Goal: Communication & Community: Answer question/provide support

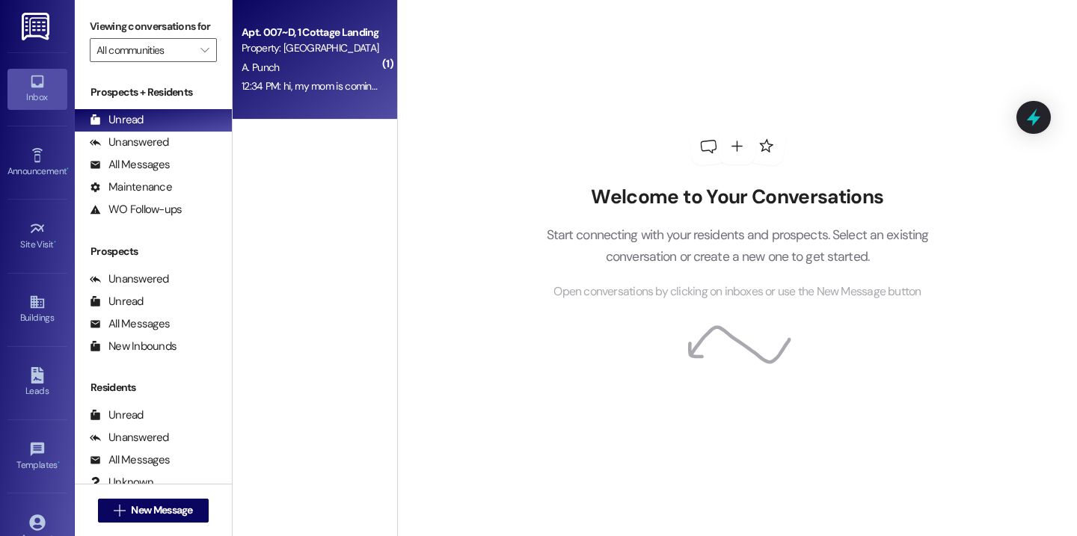
click at [331, 84] on div "12:34 PM: hi, my mom is coming stay with me tonight, isnt there something that …" at bounding box center [535, 85] width 587 height 13
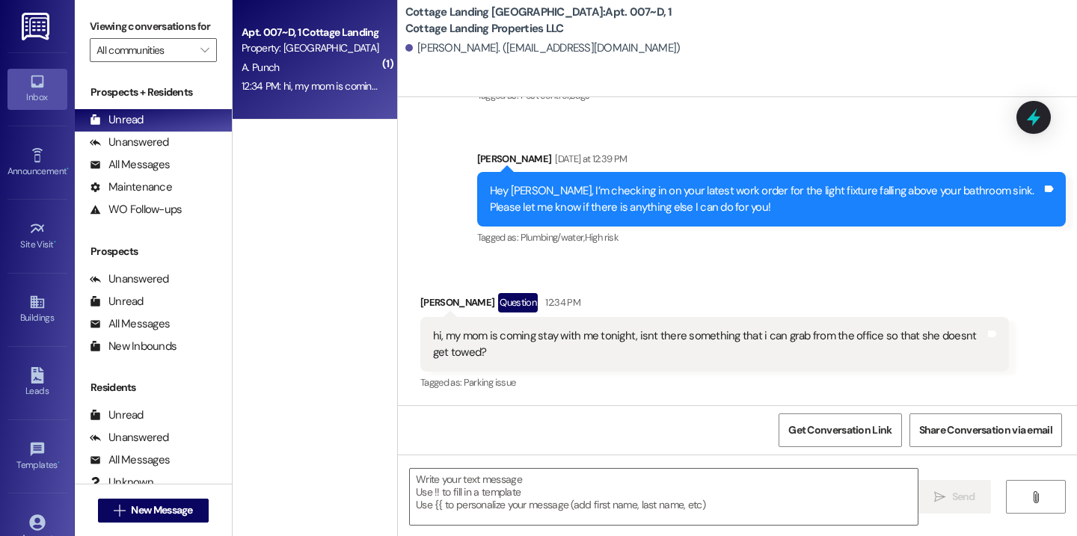
scroll to position [359, 0]
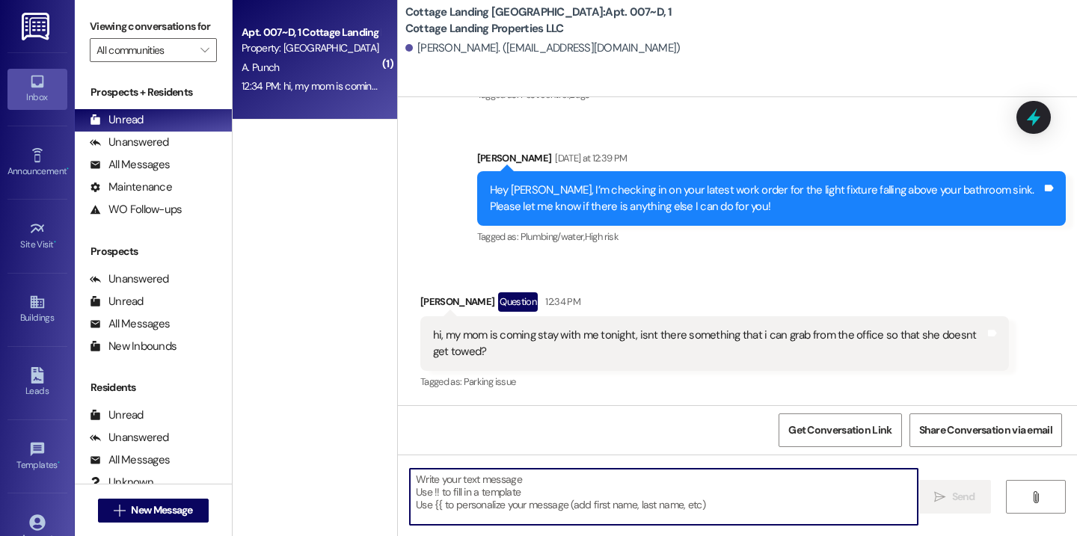
click at [515, 497] on textarea at bounding box center [664, 497] width 508 height 56
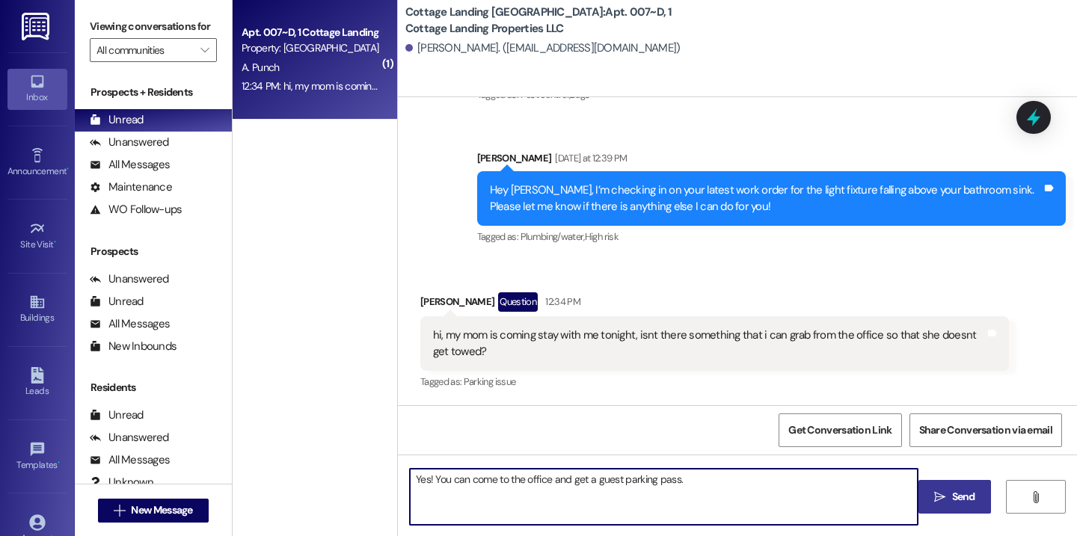
type textarea "Yes! You can come to the office and get a guest parking pass."
click at [929, 493] on button " Send" at bounding box center [955, 497] width 73 height 34
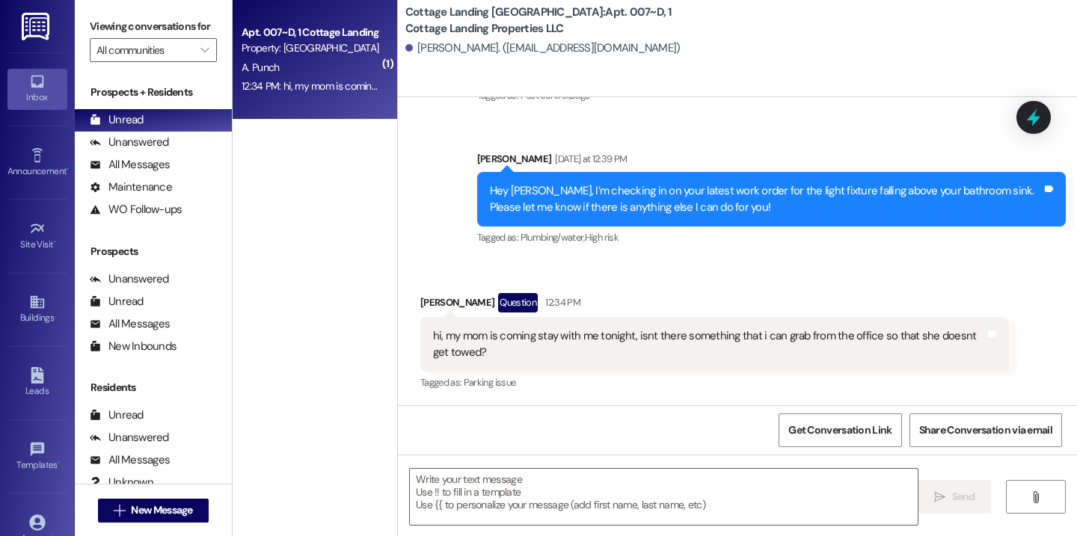
scroll to position [463, 0]
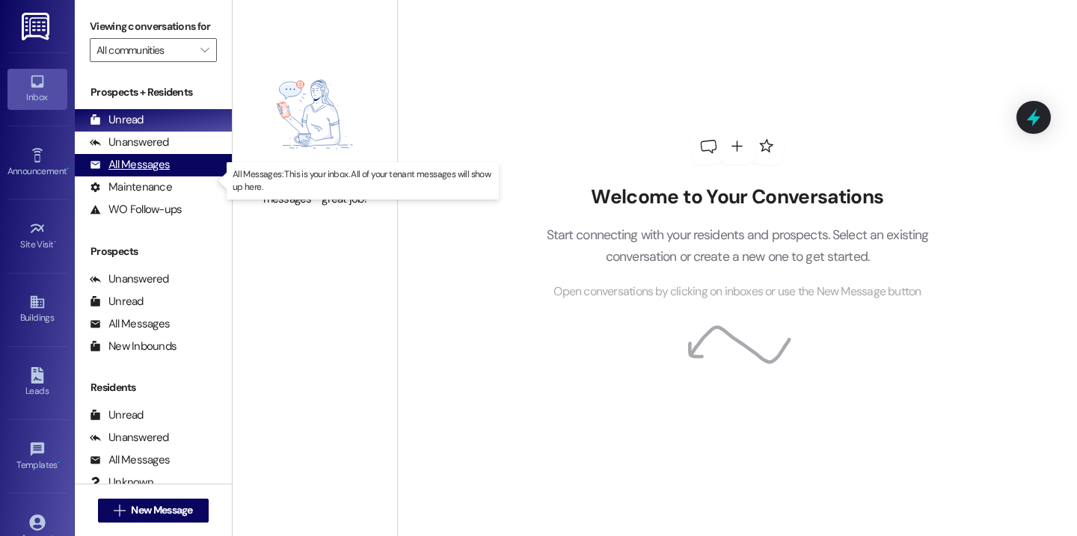
click at [137, 173] on div "All Messages" at bounding box center [130, 165] width 80 height 16
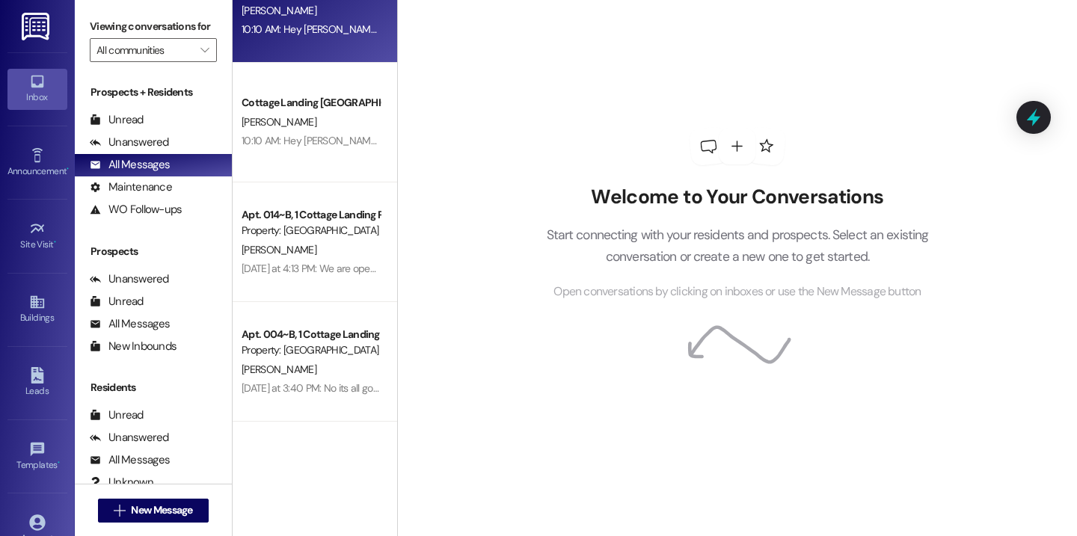
scroll to position [777, 0]
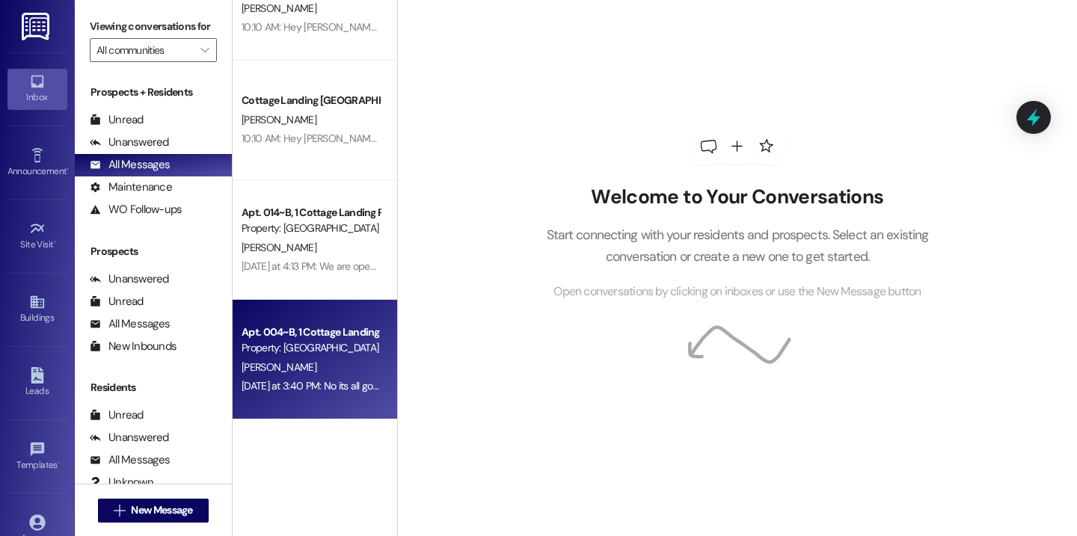
click at [295, 353] on div "Property: [GEOGRAPHIC_DATA] [GEOGRAPHIC_DATA]" at bounding box center [311, 348] width 138 height 16
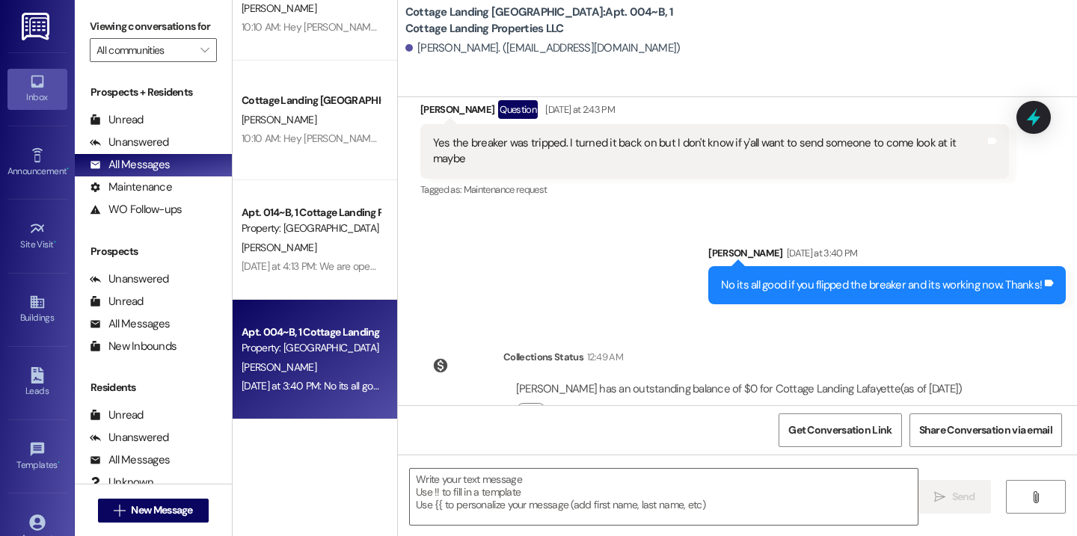
scroll to position [4245, 0]
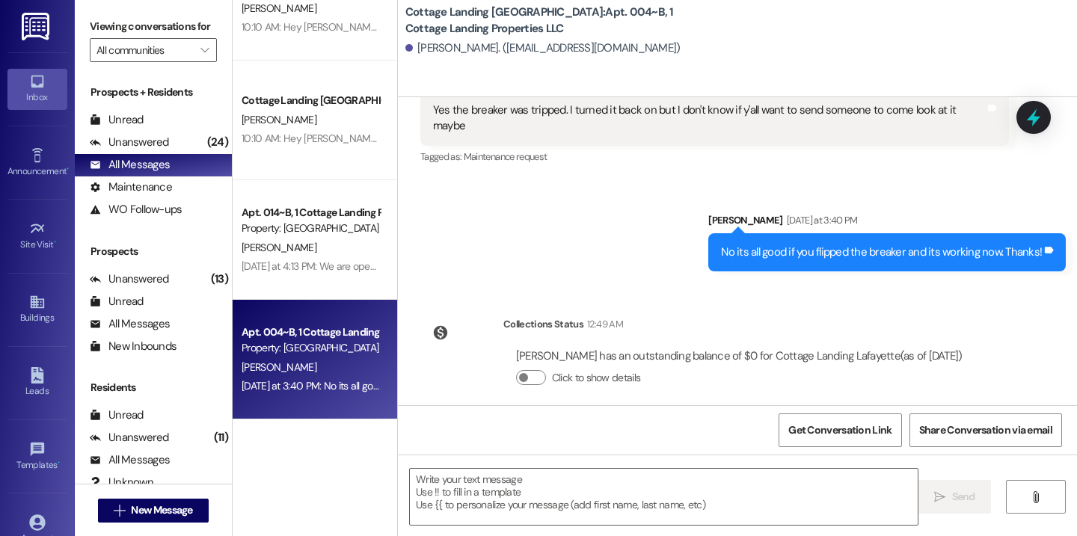
click at [155, 396] on div "Residents" at bounding box center [153, 388] width 157 height 16
click at [129, 128] on div "Unread" at bounding box center [117, 120] width 54 height 16
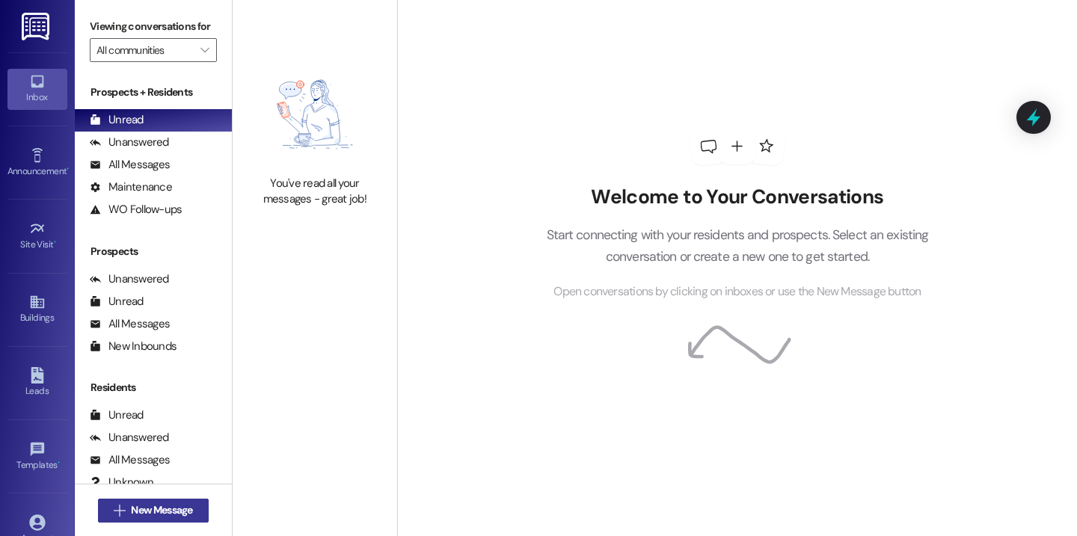
click at [156, 509] on span "New Message" at bounding box center [161, 511] width 61 height 16
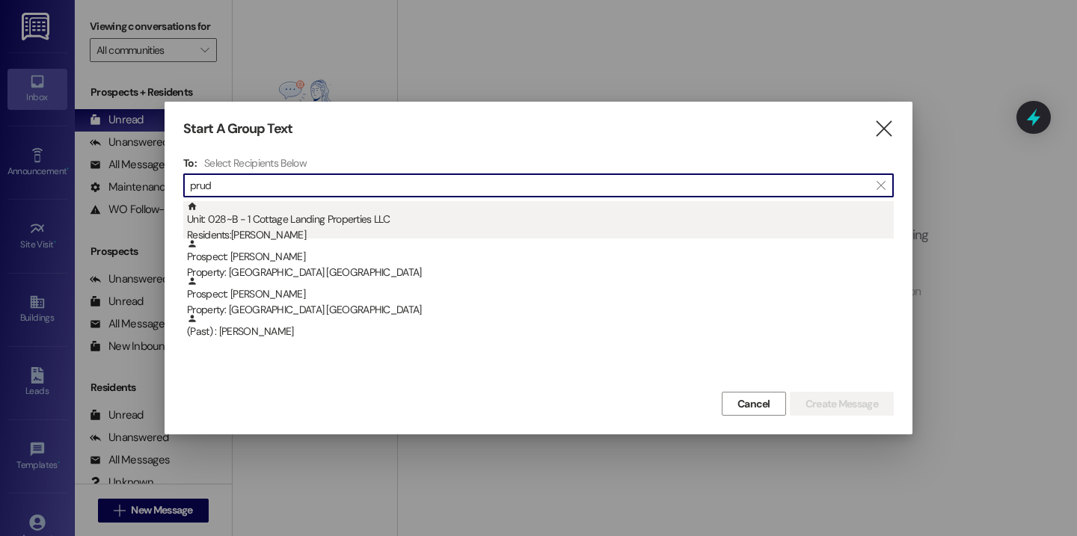
type input "prud"
click at [303, 224] on div "Unit: 028~B - 1 Cottage Landing Properties LLC Residents: Abigail Prudhomme" at bounding box center [540, 222] width 707 height 43
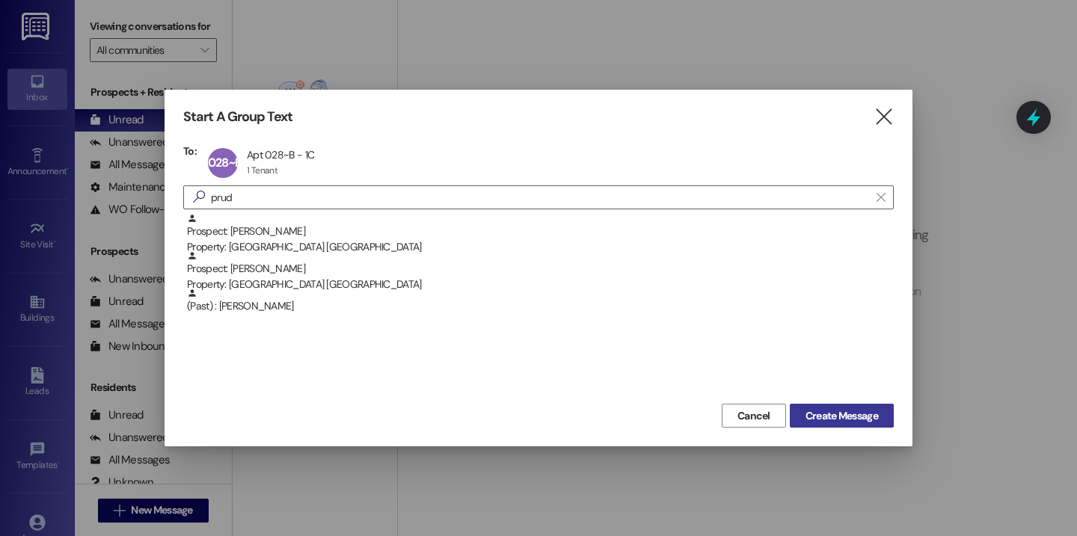
click at [803, 417] on span "Create Message" at bounding box center [842, 416] width 79 height 16
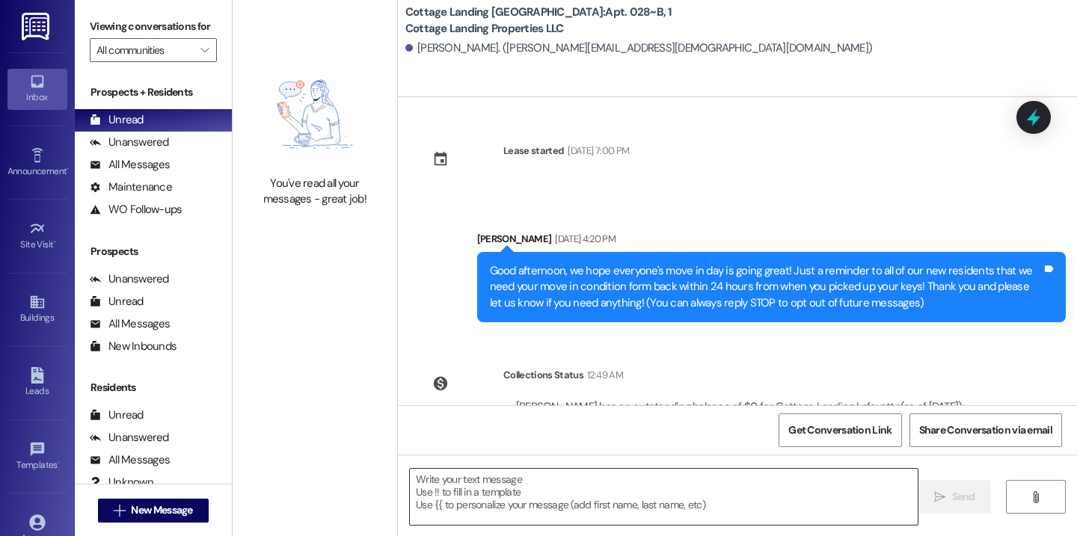
click at [446, 497] on textarea at bounding box center [664, 497] width 508 height 56
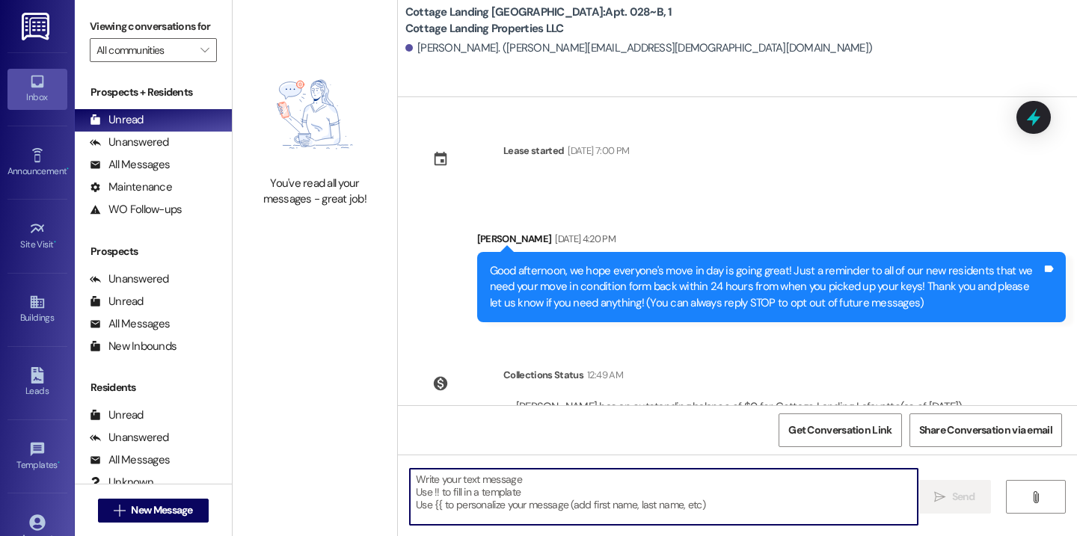
paste textarea "Hey {{first_name}}, we have a package for you in the office!"
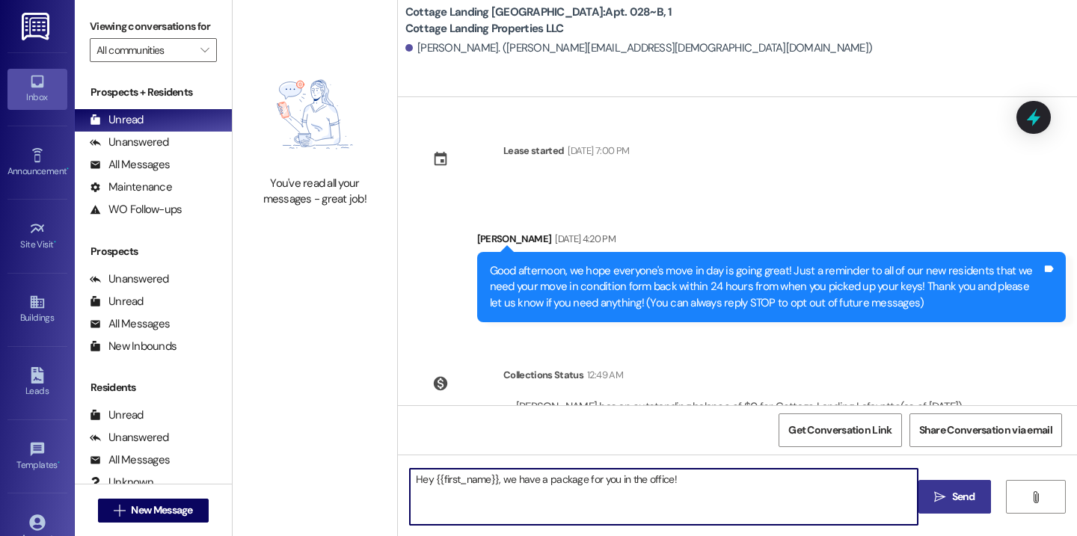
type textarea "Hey {{first_name}}, we have a package for you in the office!"
click at [962, 506] on button " Send" at bounding box center [955, 497] width 73 height 34
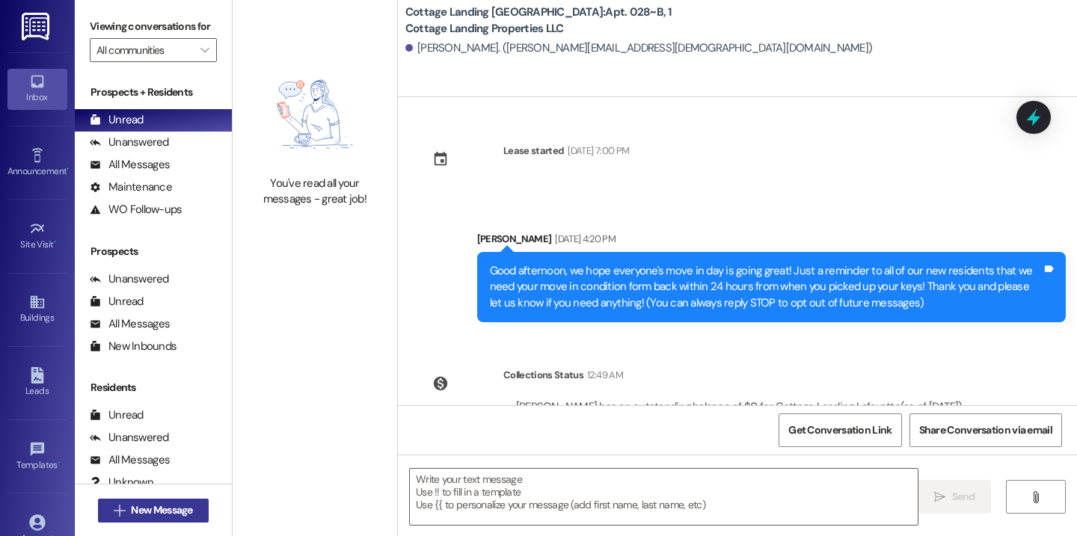
click at [182, 503] on span "New Message" at bounding box center [161, 511] width 61 height 16
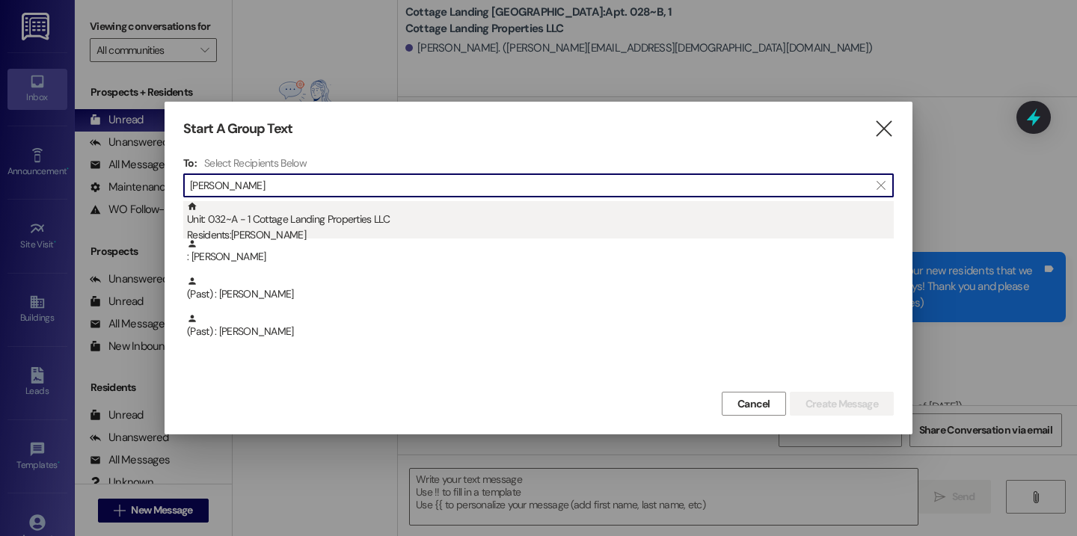
type input "kell"
click at [273, 224] on div "Unit: 032~A - 1 Cottage Landing Properties LLC Residents: Baileigh Kellogg" at bounding box center [540, 222] width 707 height 43
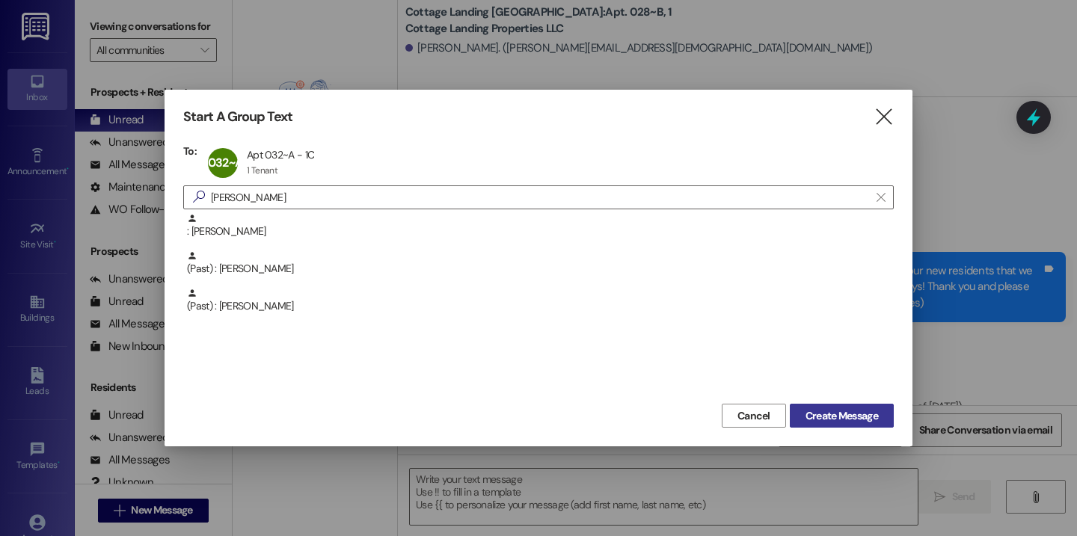
click at [877, 414] on span "Create Message" at bounding box center [842, 416] width 73 height 16
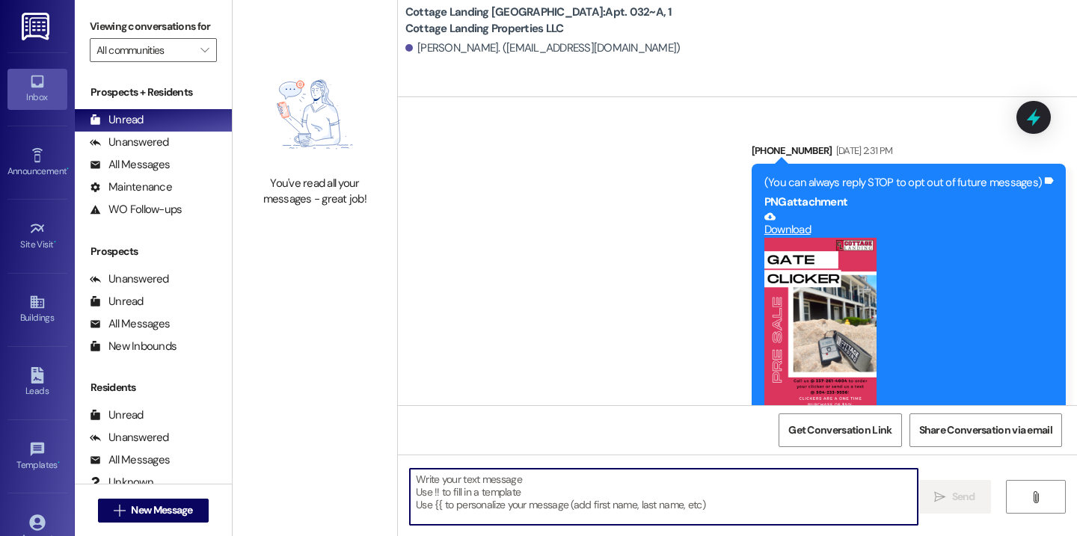
scroll to position [28541, 0]
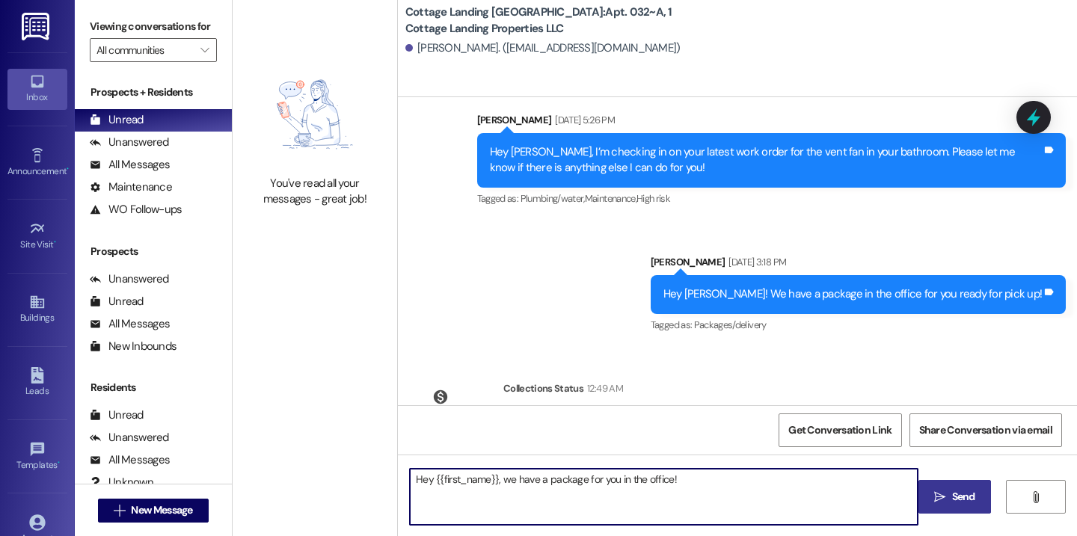
type textarea "Hey {{first_name}}, we have a package for you in the office!"
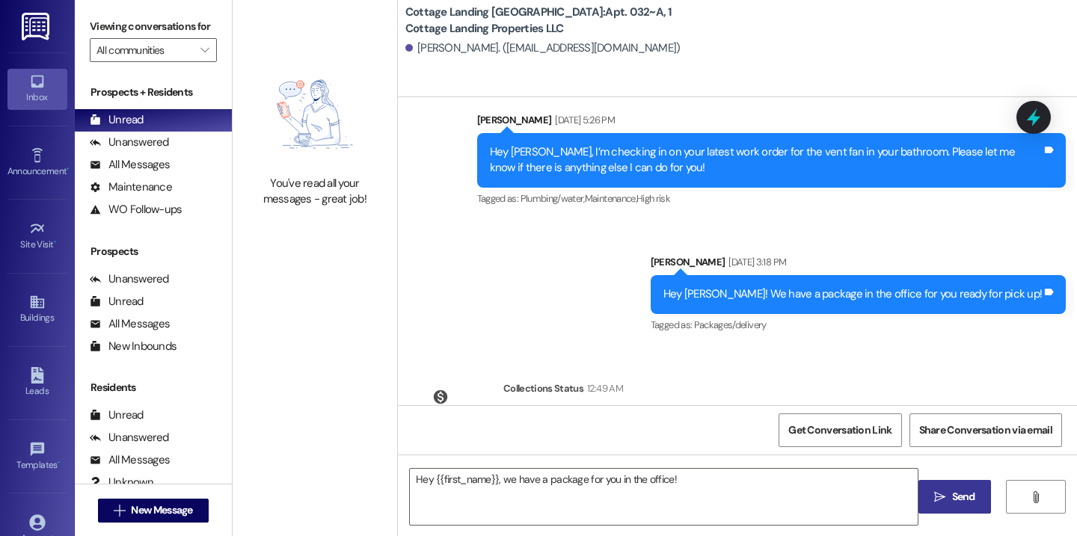
click at [937, 497] on icon "" at bounding box center [939, 497] width 11 height 12
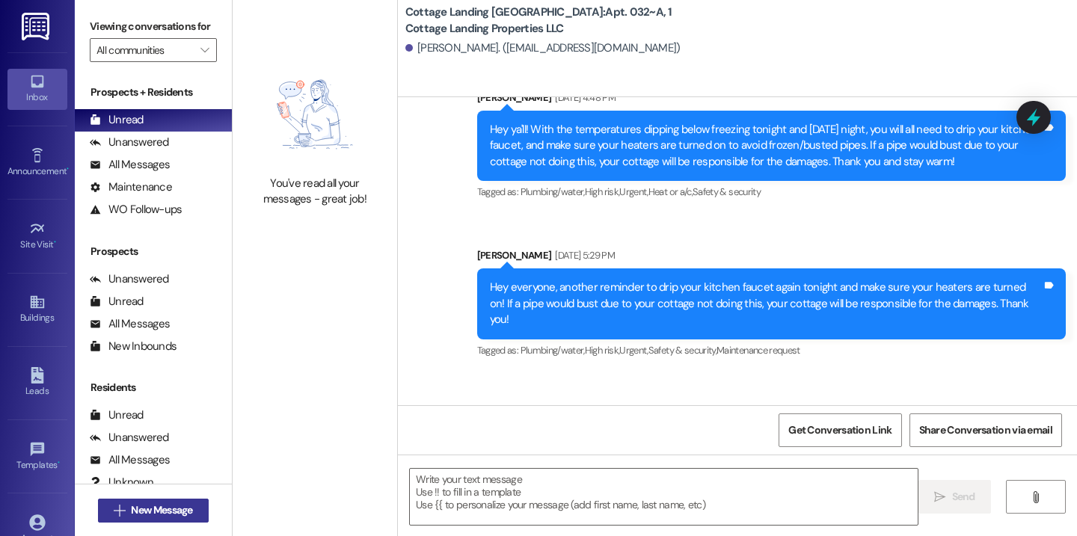
click at [186, 506] on span "New Message" at bounding box center [161, 511] width 61 height 16
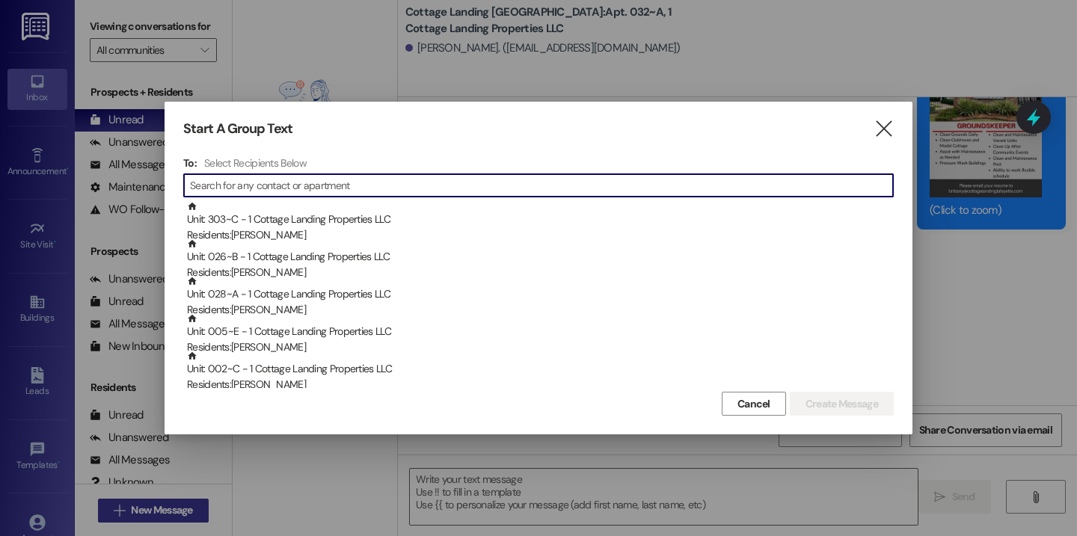
scroll to position [17410, 0]
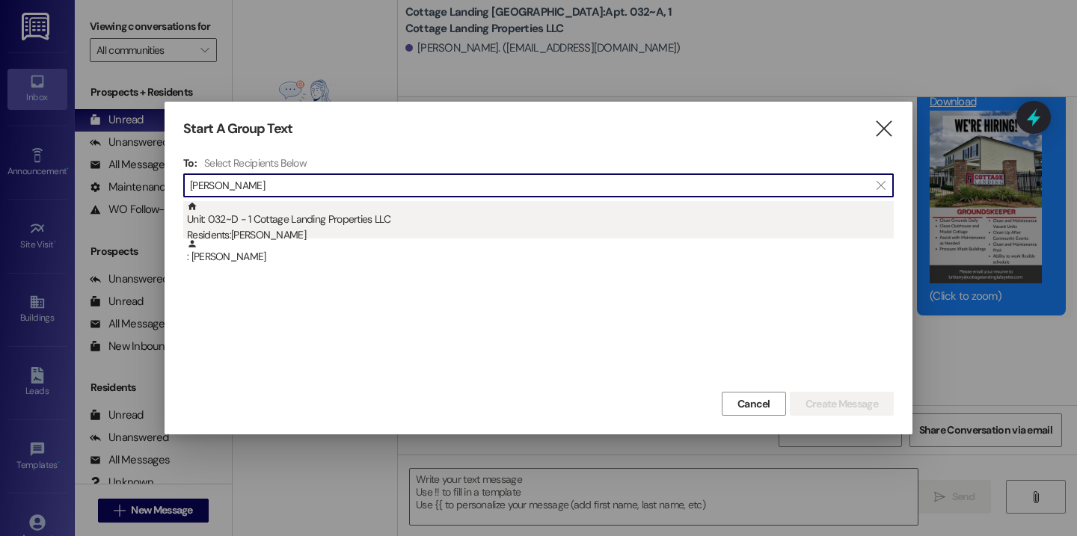
type input "mire"
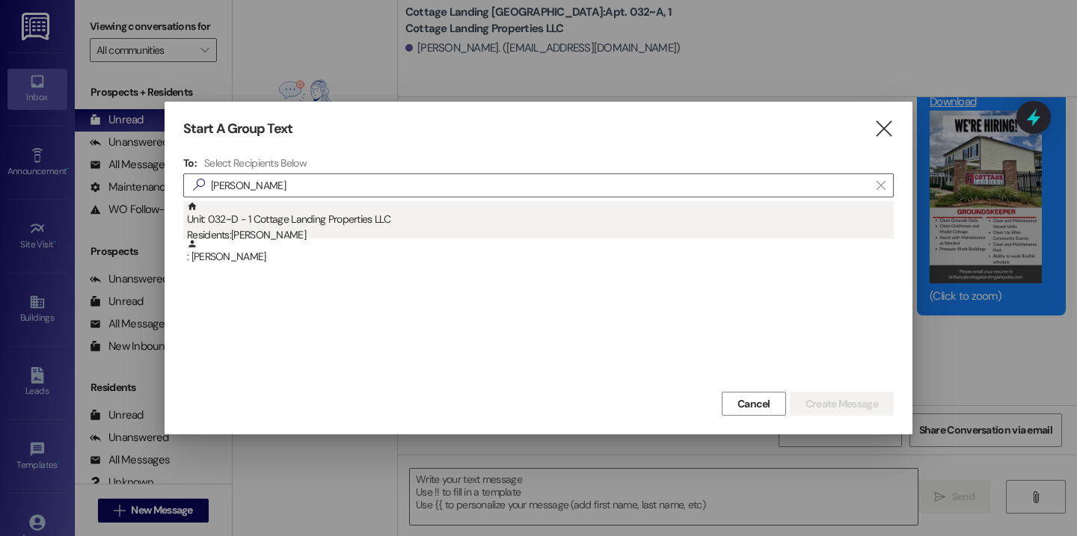
click at [275, 211] on div "Unit: 032~D - 1 Cottage Landing Properties LLC Residents: Bailey Mire" at bounding box center [540, 222] width 707 height 43
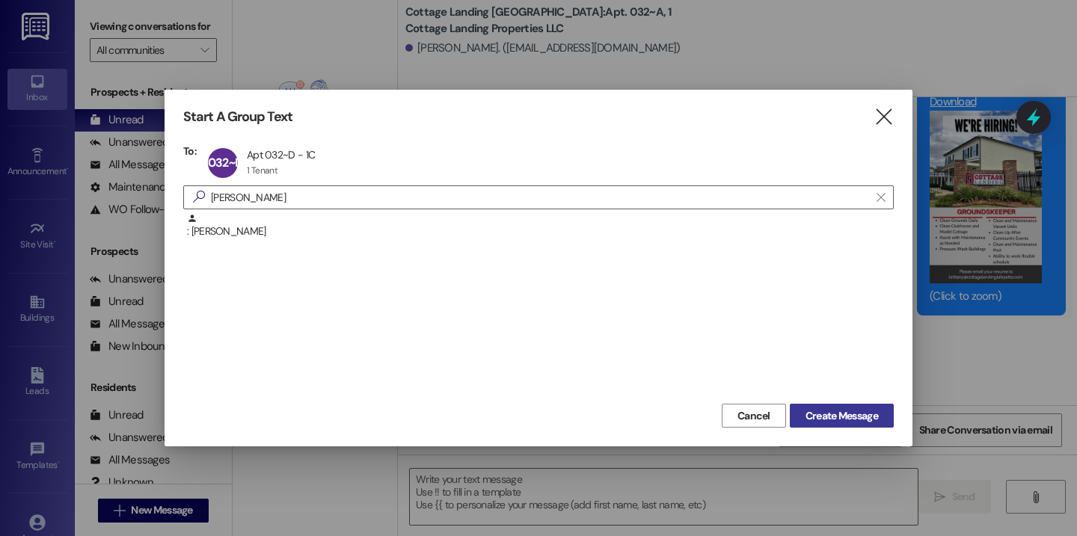
click at [860, 413] on span "Create Message" at bounding box center [842, 416] width 73 height 16
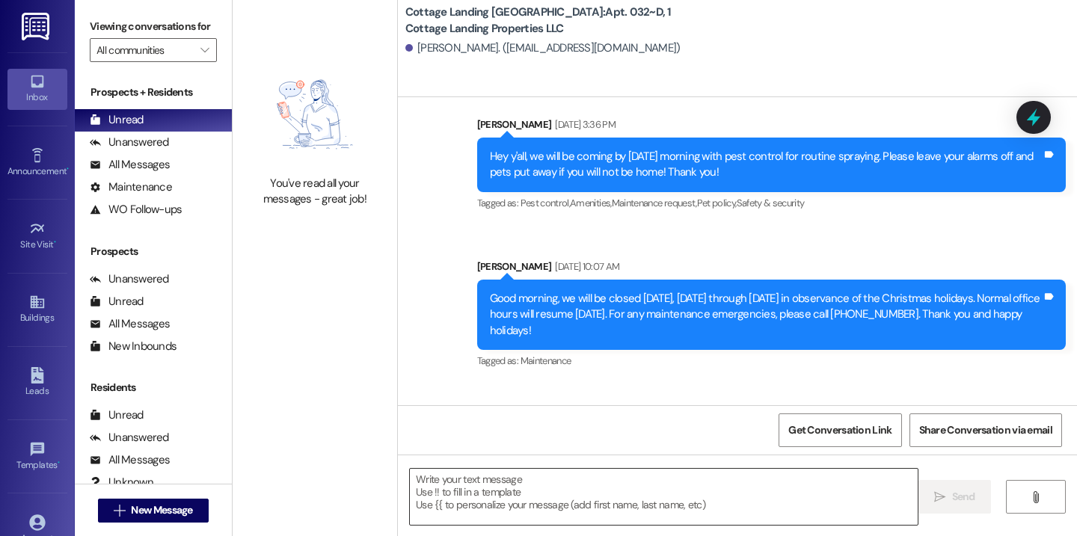
click at [454, 484] on textarea at bounding box center [664, 497] width 508 height 56
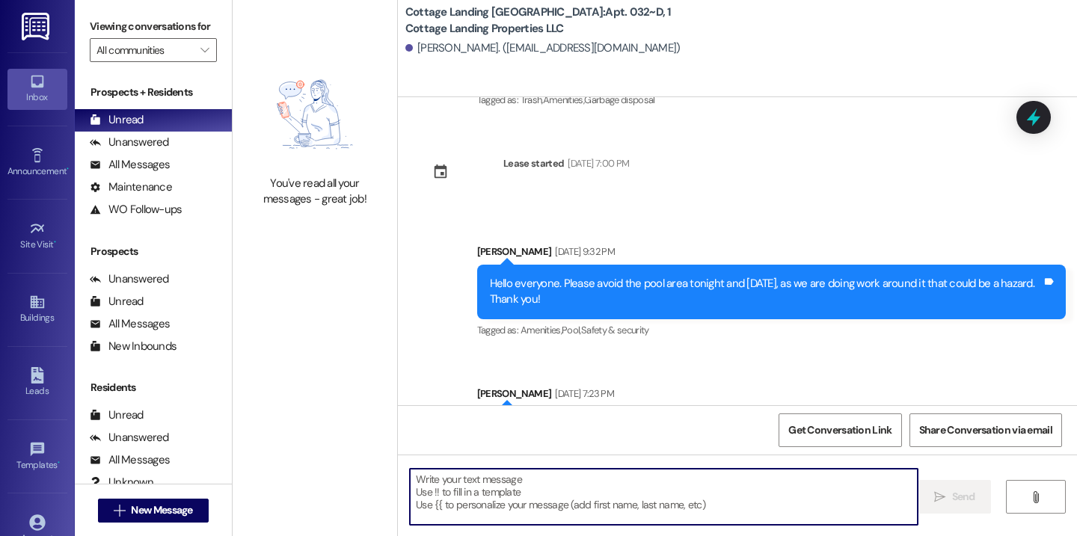
scroll to position [27200, 0]
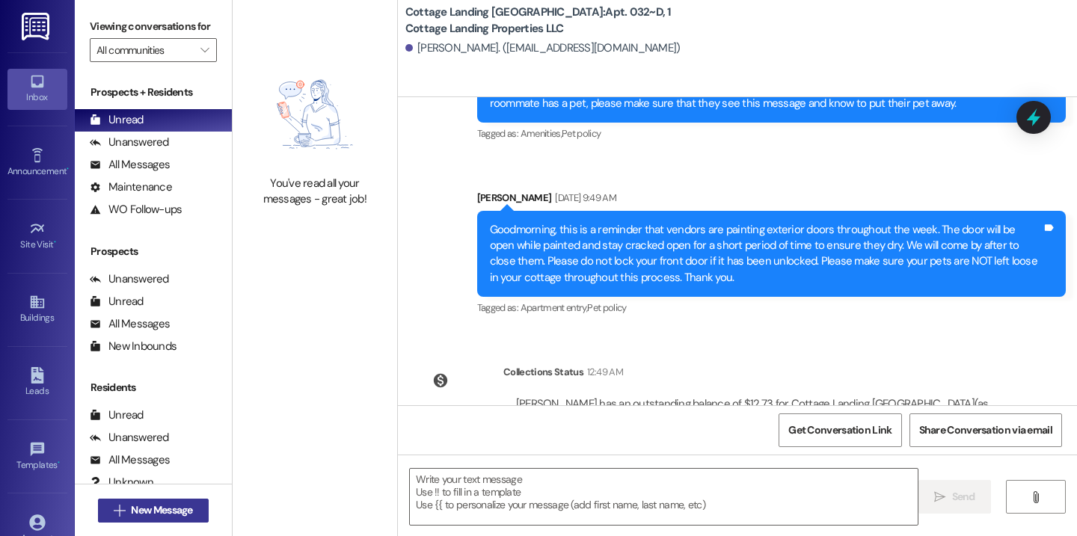
click at [159, 517] on span "New Message" at bounding box center [161, 511] width 61 height 16
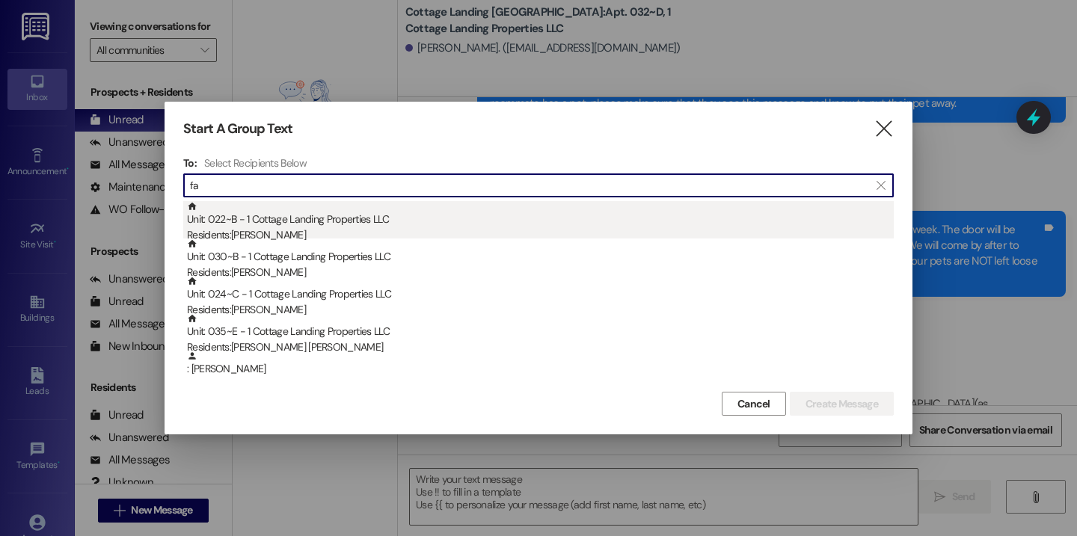
type input "fa"
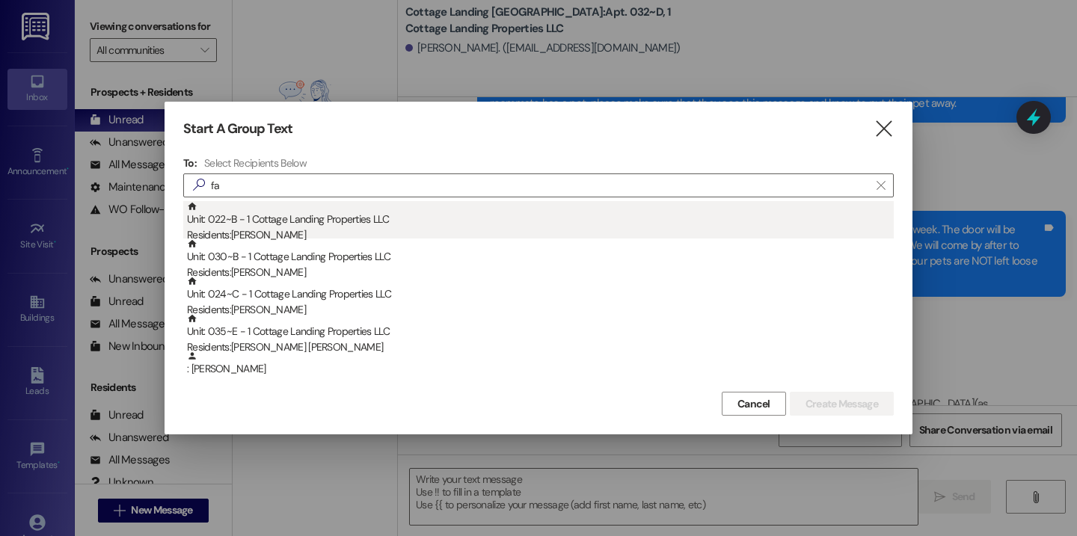
click at [302, 237] on div "Residents: Jeffrey Fabacher Jr" at bounding box center [540, 235] width 707 height 16
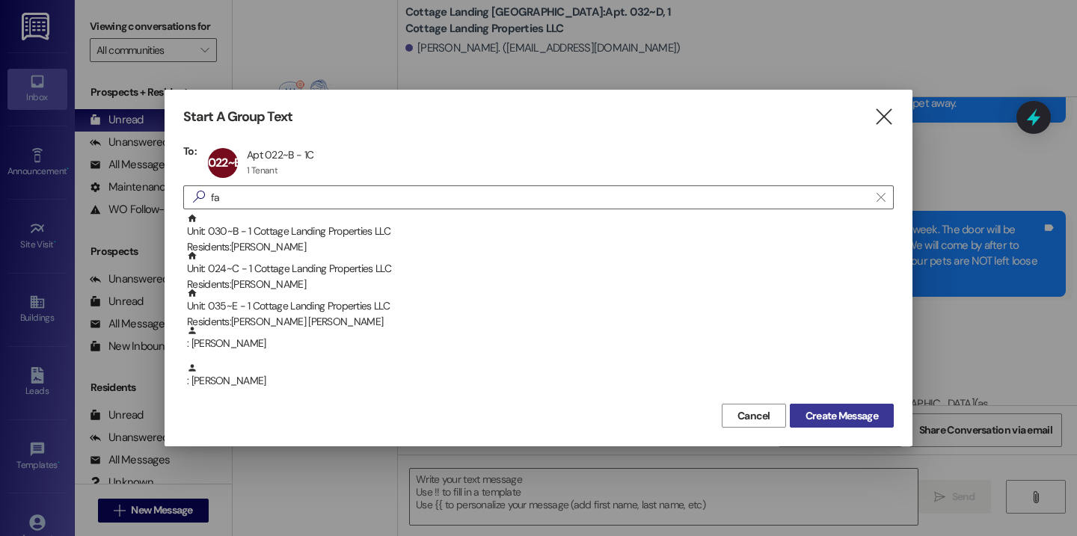
click at [849, 412] on span "Create Message" at bounding box center [842, 416] width 73 height 16
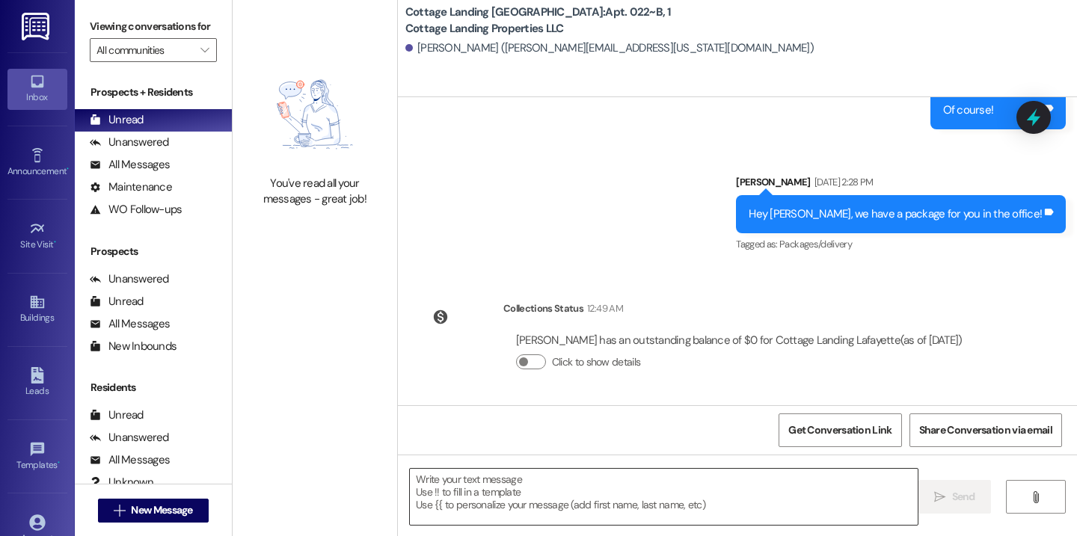
scroll to position [3011, 0]
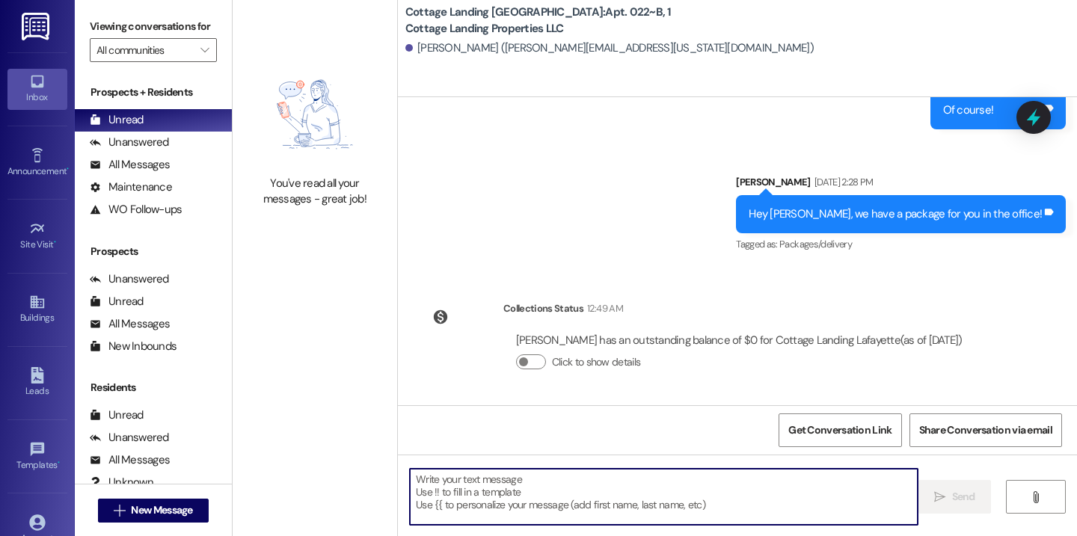
click at [479, 494] on textarea at bounding box center [664, 497] width 508 height 56
paste textarea "Hey {{first_name}}, we have a package for you in the office!"
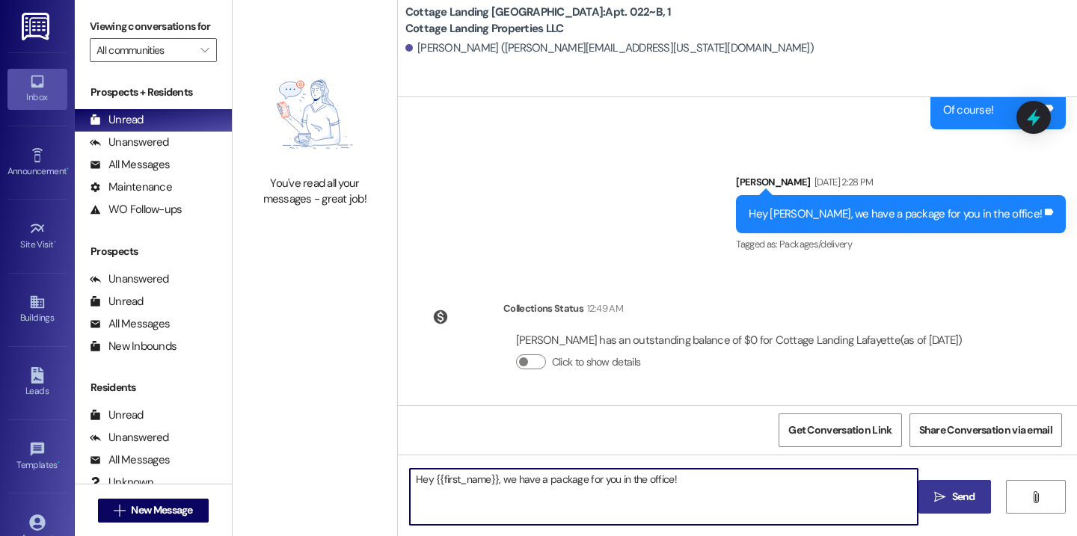
type textarea "Hey {{first_name}}, we have a package for you in the office!"
click at [924, 503] on button " Send" at bounding box center [955, 497] width 73 height 34
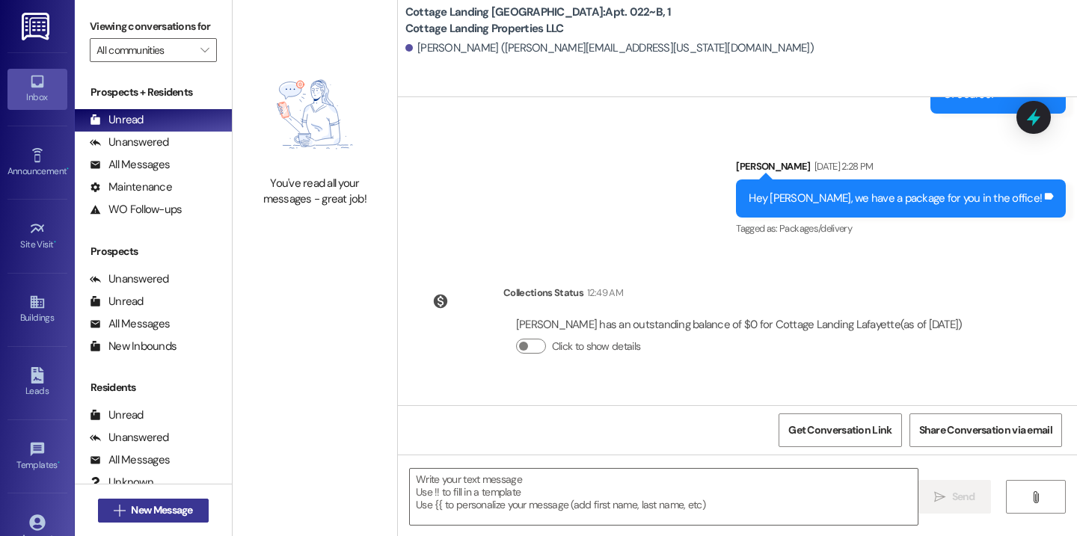
click at [200, 518] on button " New Message" at bounding box center [153, 511] width 111 height 24
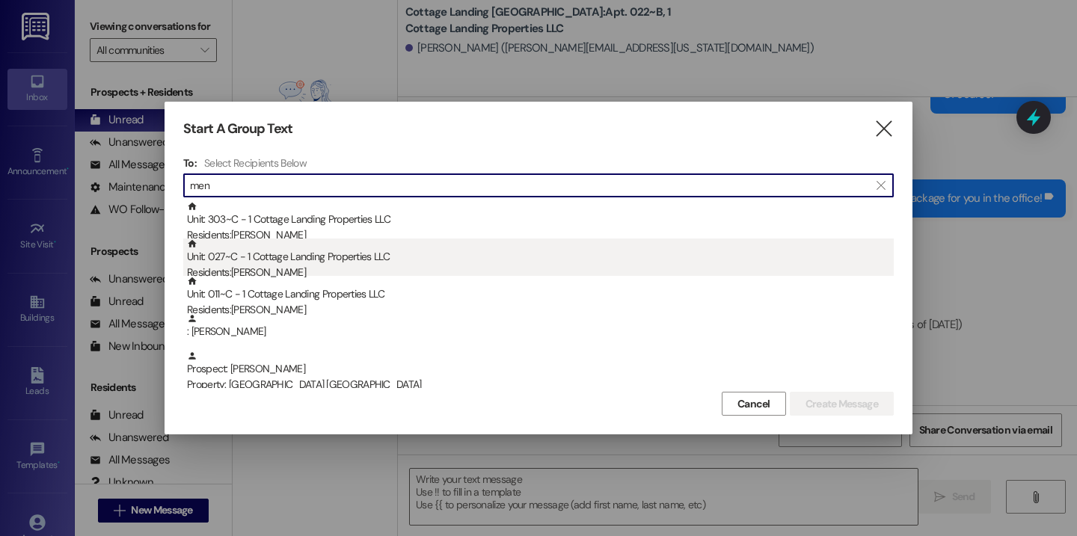
type input "men"
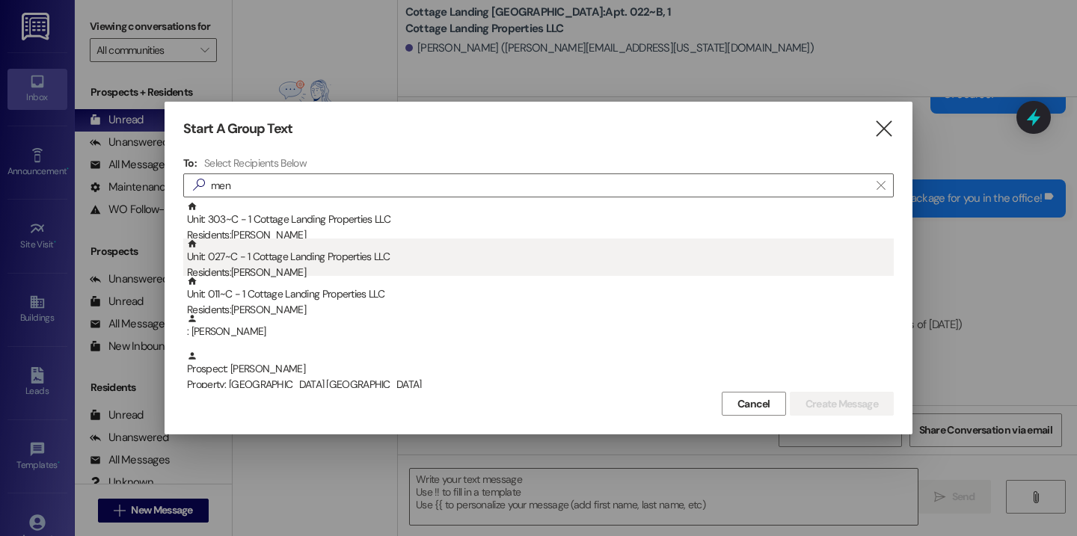
click at [301, 269] on div "Residents: Maci Menard" at bounding box center [540, 273] width 707 height 16
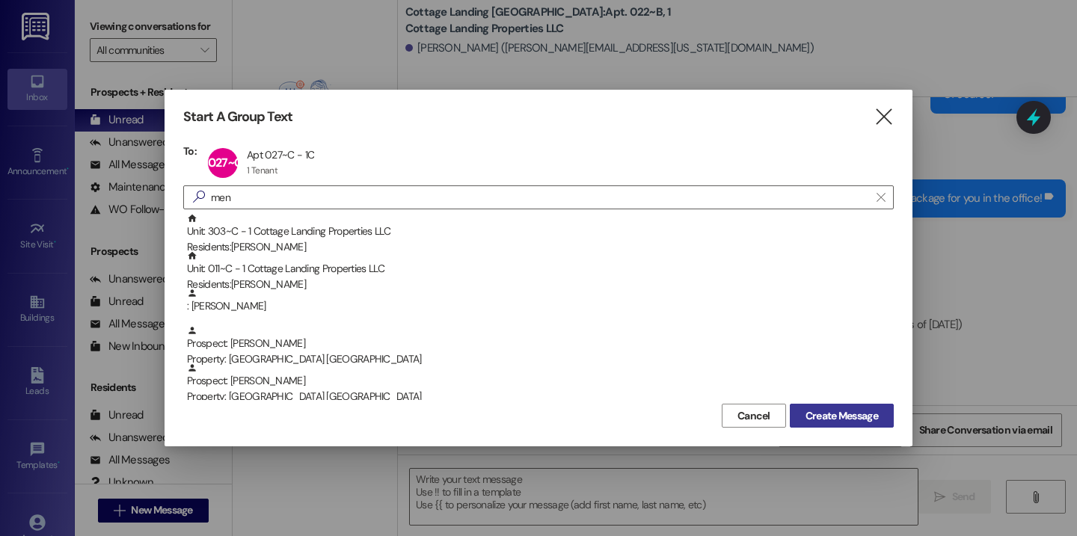
click at [849, 410] on span "Create Message" at bounding box center [842, 416] width 73 height 16
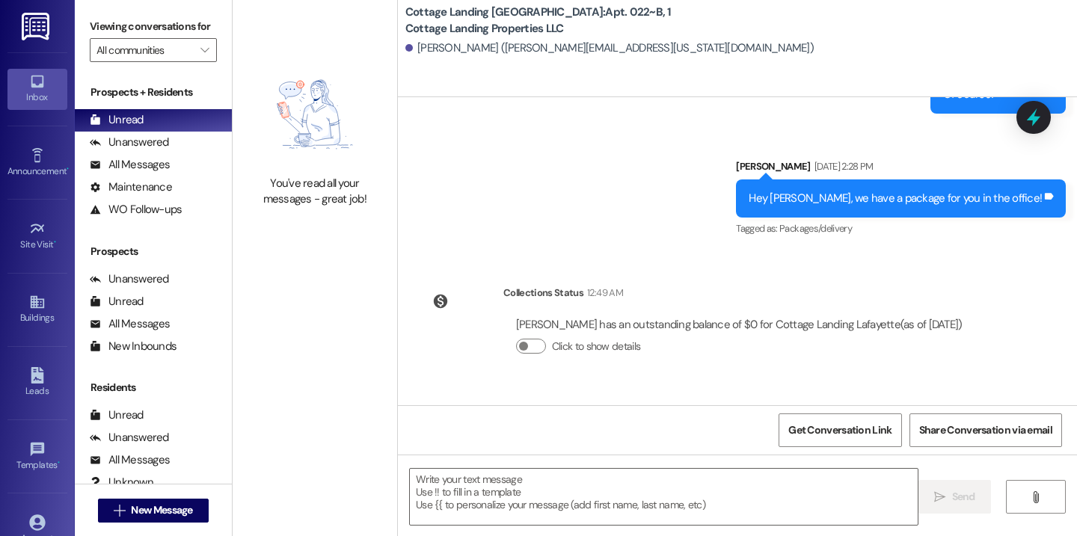
scroll to position [1412, 0]
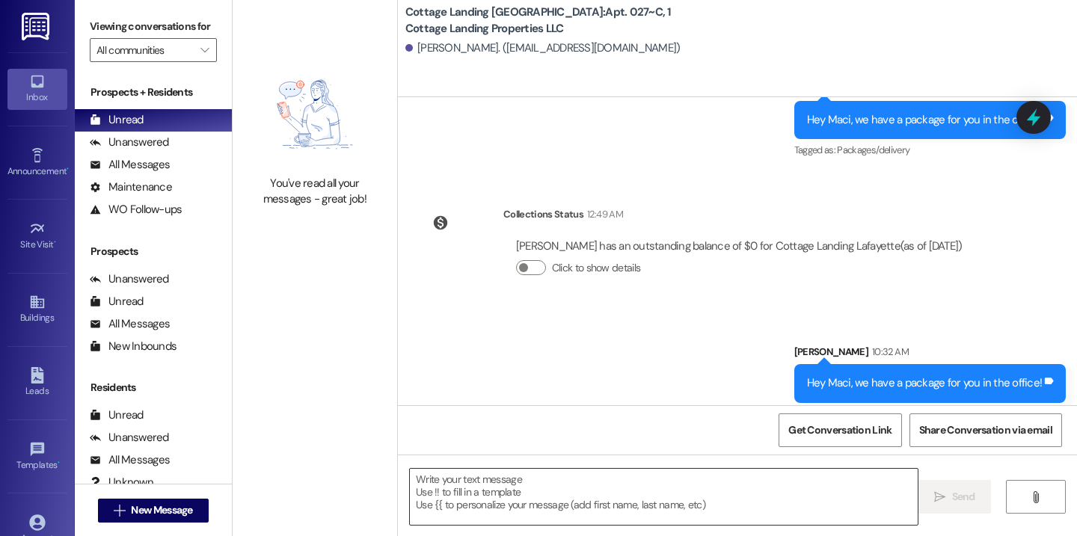
click at [457, 498] on textarea at bounding box center [664, 497] width 508 height 56
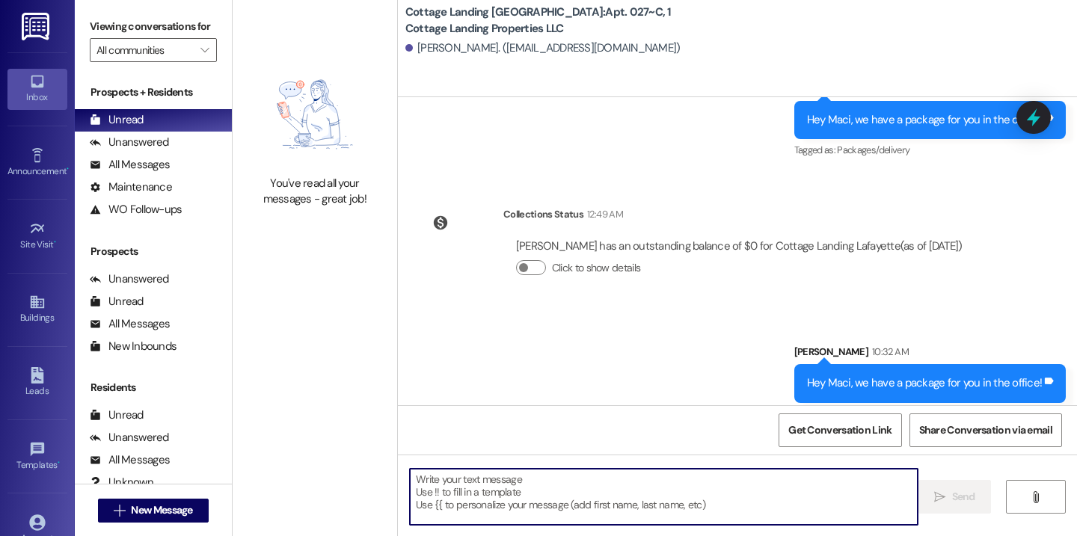
paste textarea "Hey {{first_name}}, we have a package for you in the office!"
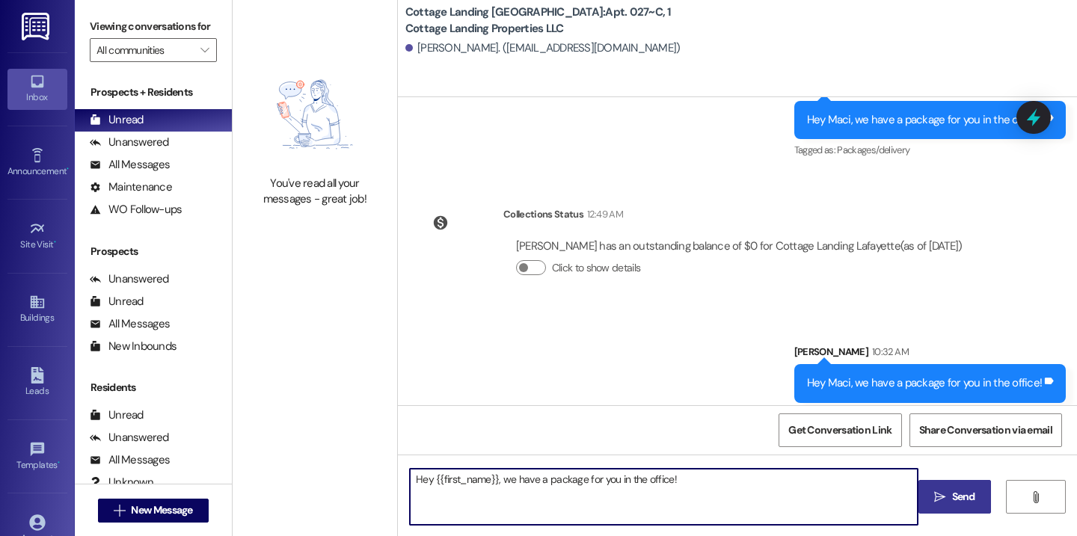
type textarea "Hey {{first_name}}, we have a package for you in the office!"
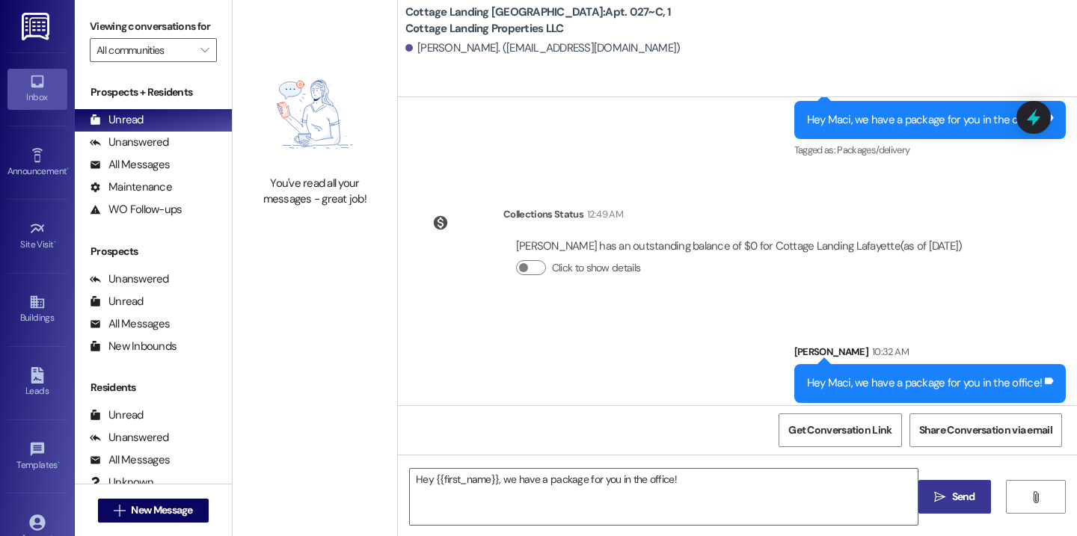
click at [946, 503] on span " Send" at bounding box center [954, 497] width 47 height 16
